Goal: Task Accomplishment & Management: Use online tool/utility

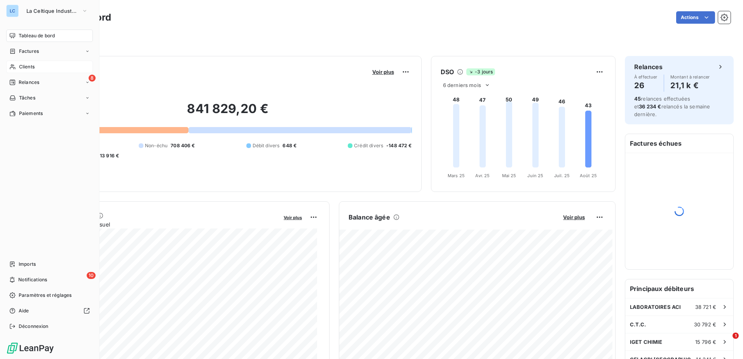
click at [25, 70] on span "Clients" at bounding box center [27, 66] width 16 height 7
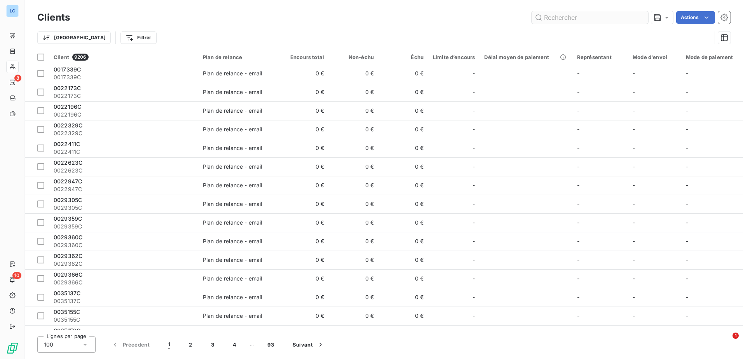
click at [582, 19] on input "text" at bounding box center [590, 17] width 117 height 12
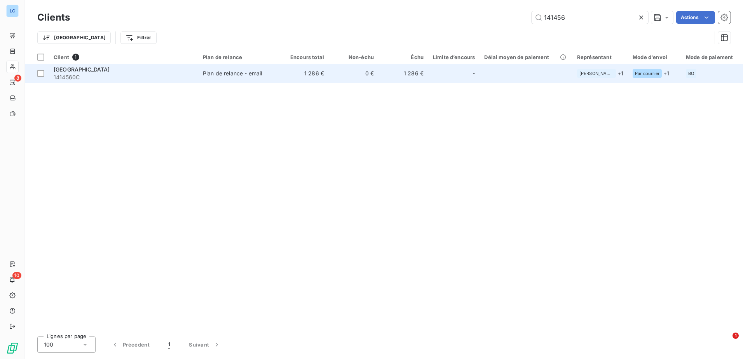
type input "141456"
click at [96, 71] on div "[GEOGRAPHIC_DATA]" at bounding box center [124, 70] width 140 height 8
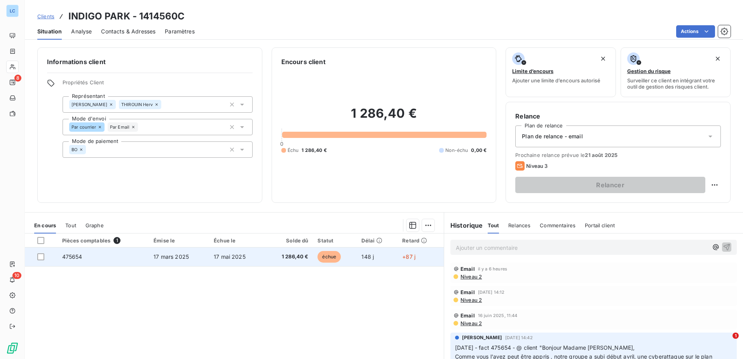
click at [150, 253] on td "17 mars 2025" at bounding box center [179, 257] width 60 height 19
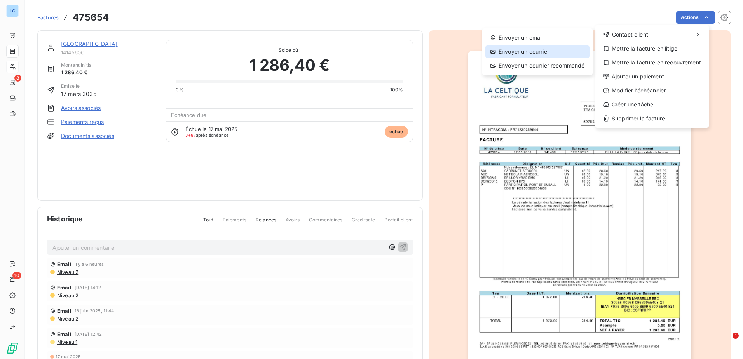
click at [534, 50] on div "Envoyer un courrier" at bounding box center [538, 51] width 104 height 12
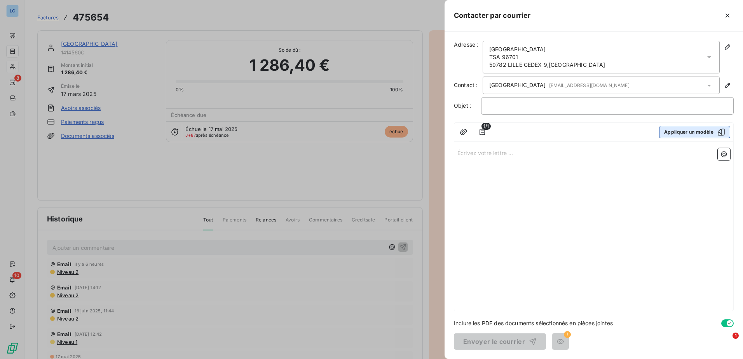
click at [711, 133] on button "Appliquer un modèle" at bounding box center [694, 132] width 71 height 12
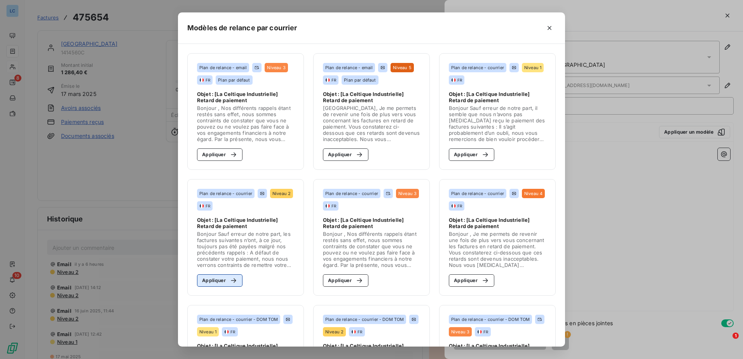
click at [216, 279] on button "Appliquer" at bounding box center [219, 281] width 45 height 12
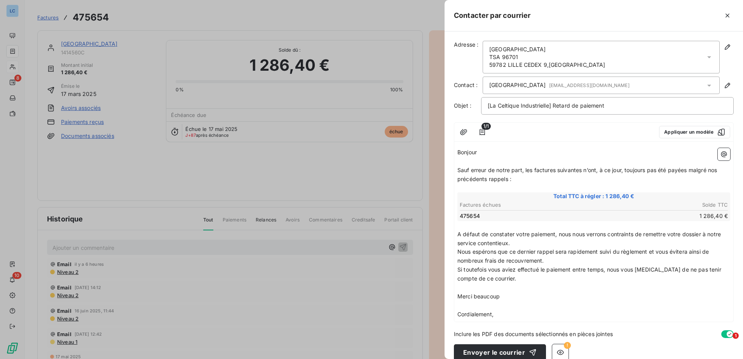
scroll to position [11, 0]
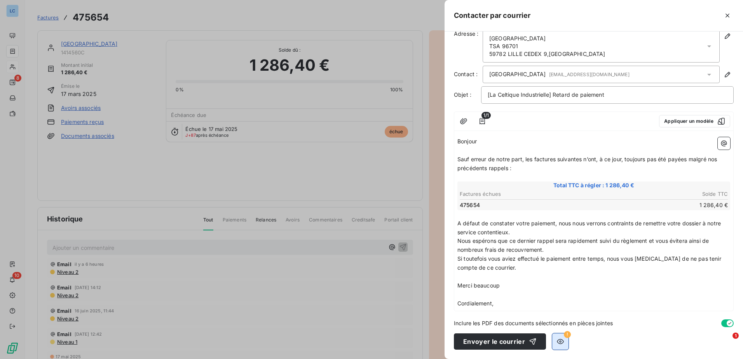
click at [557, 339] on icon "button" at bounding box center [561, 342] width 8 height 8
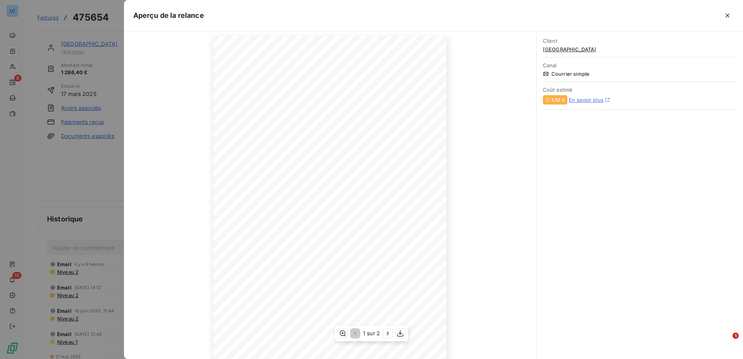
scroll to position [46, 0]
click at [387, 331] on icon "button" at bounding box center [388, 334] width 8 height 8
click at [731, 15] on icon "button" at bounding box center [728, 16] width 8 height 8
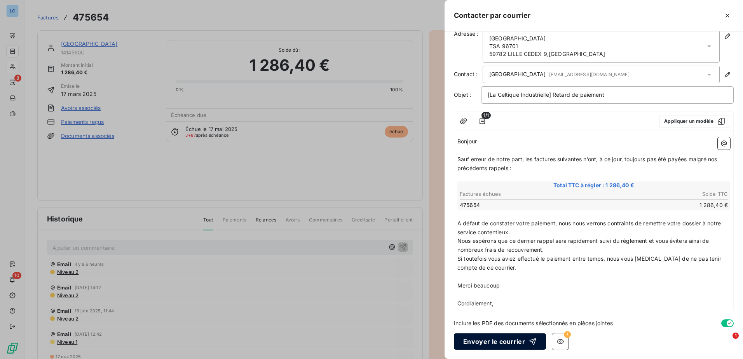
click at [509, 341] on button "Envoyer le courrier" at bounding box center [500, 342] width 92 height 16
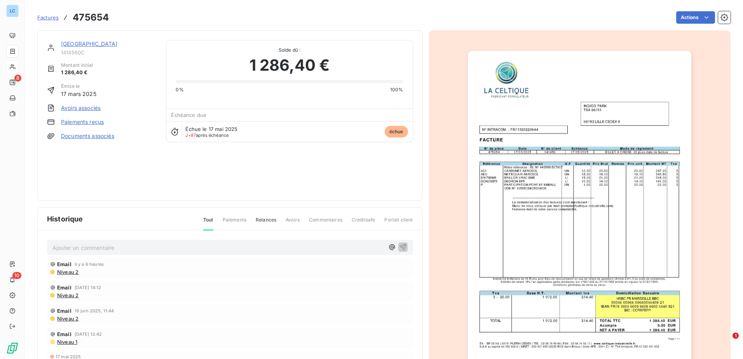
click at [77, 43] on link "[GEOGRAPHIC_DATA]" at bounding box center [89, 43] width 57 height 7
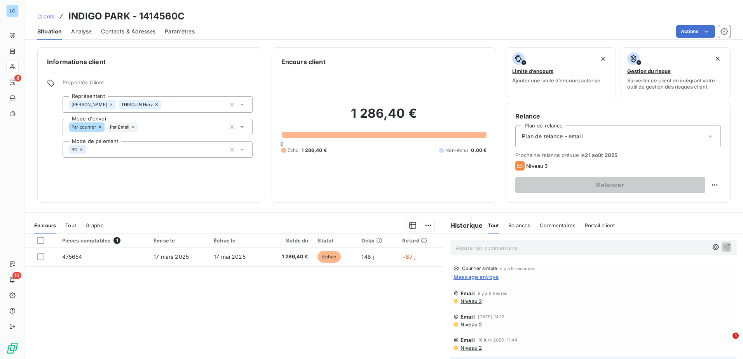
click at [473, 278] on span "Message envoyé" at bounding box center [476, 277] width 45 height 8
